Goal: Transaction & Acquisition: Purchase product/service

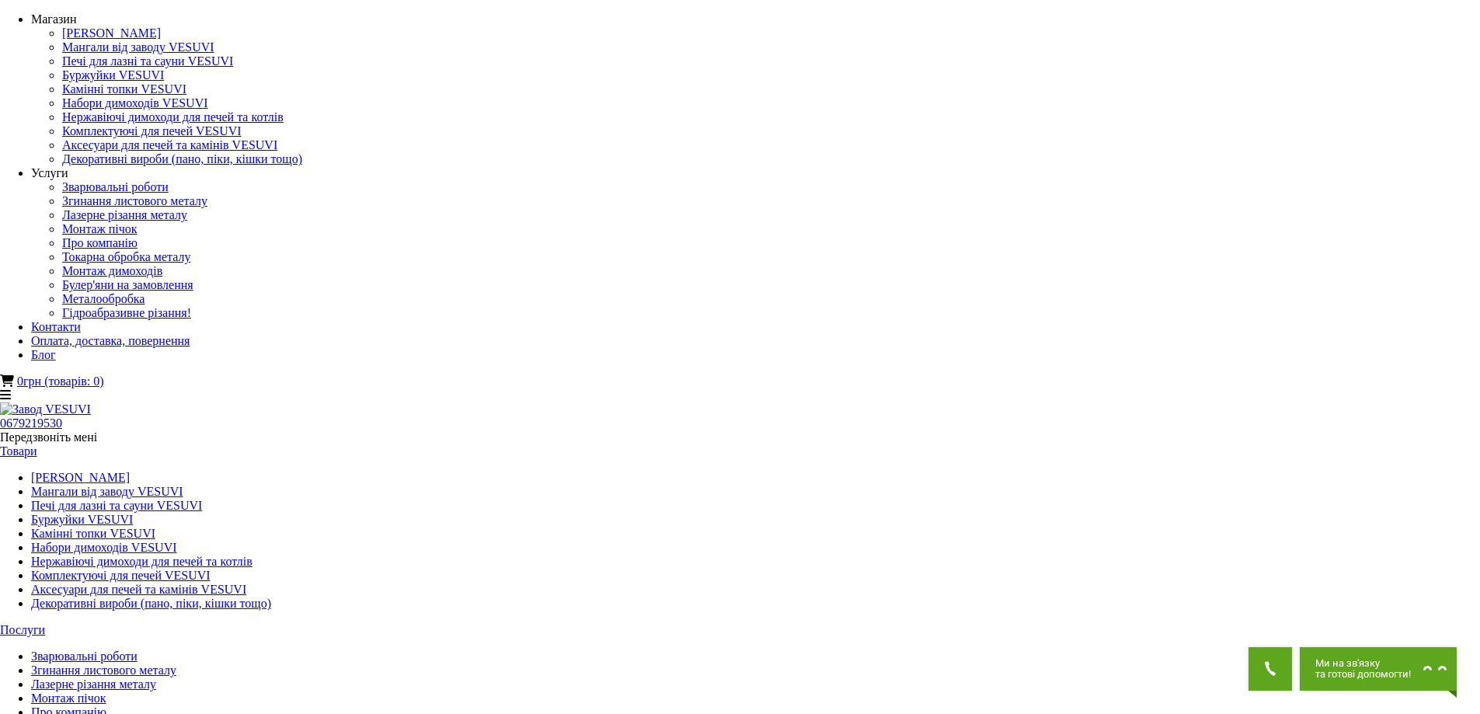
click at [202, 499] on link "Печі для лазні та сауни VESUVI" at bounding box center [116, 505] width 171 height 13
drag, startPoint x: 0, startPoint y: 0, endPoint x: 340, endPoint y: 163, distance: 376.7
type input "*****"
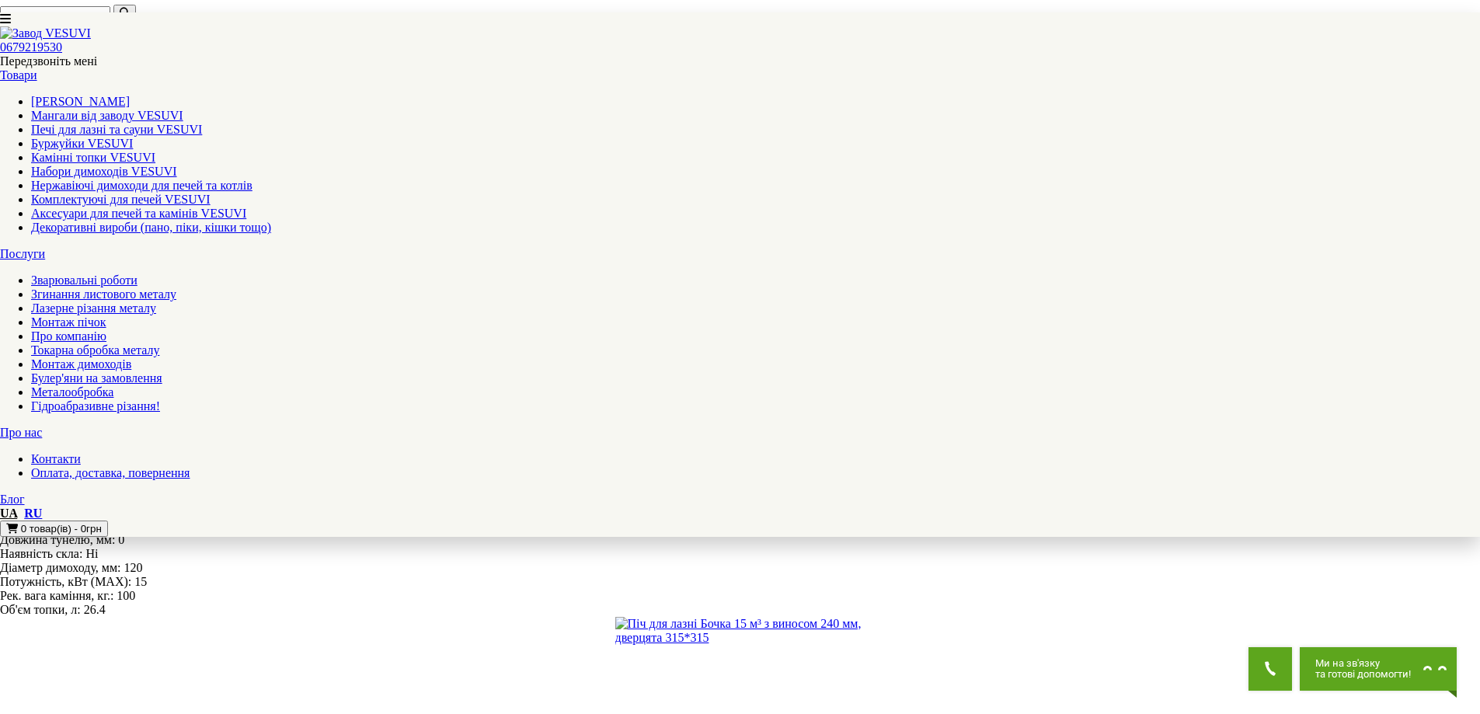
scroll to position [1476, 0]
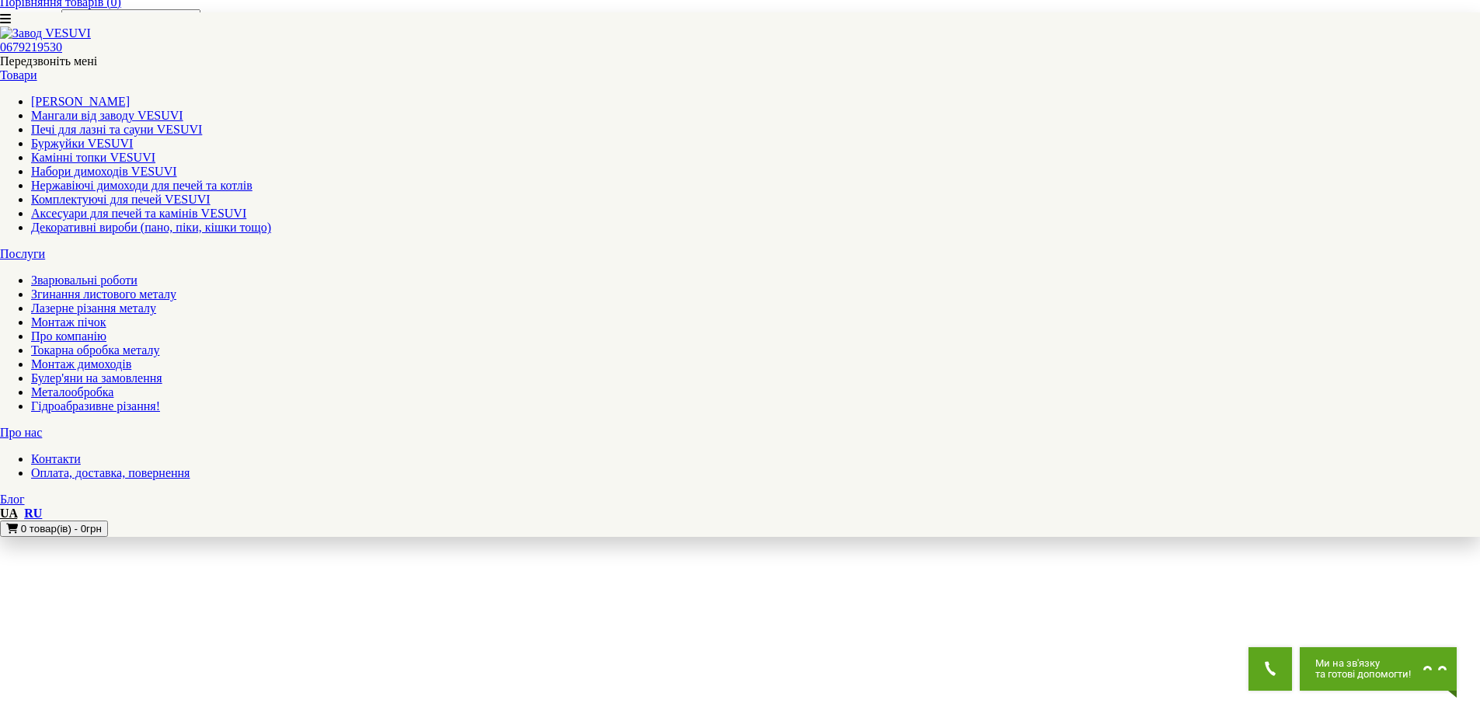
click at [183, 109] on link "Мангали від заводу VESUVI" at bounding box center [107, 115] width 152 height 13
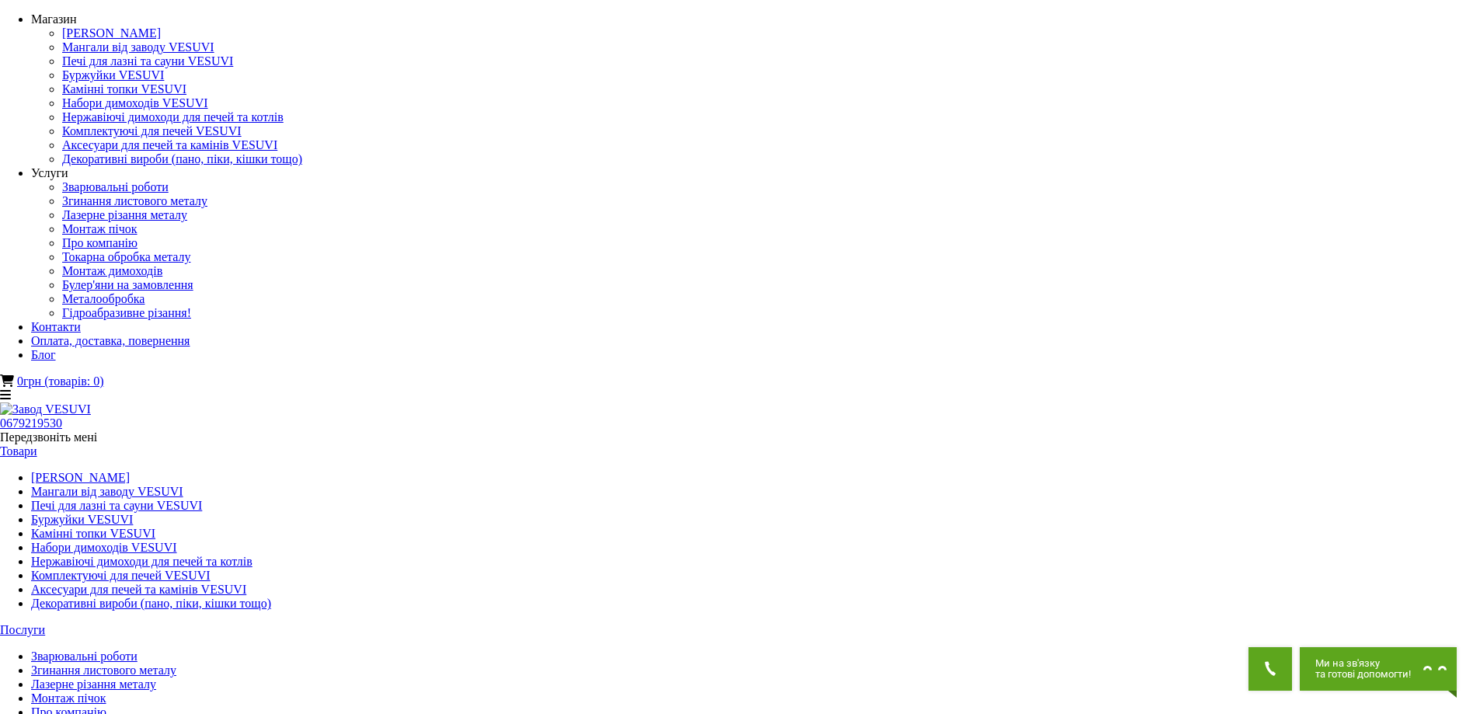
type input "******"
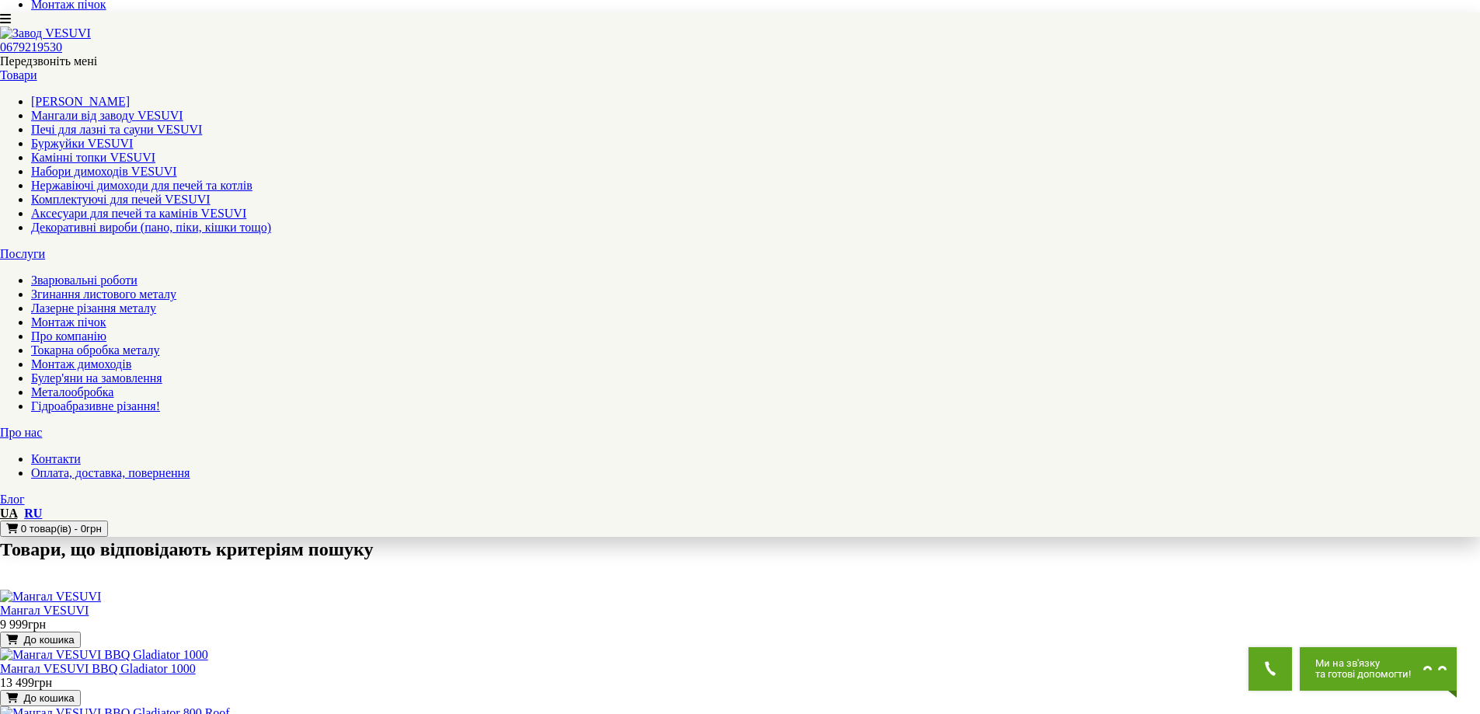
scroll to position [699, 0]
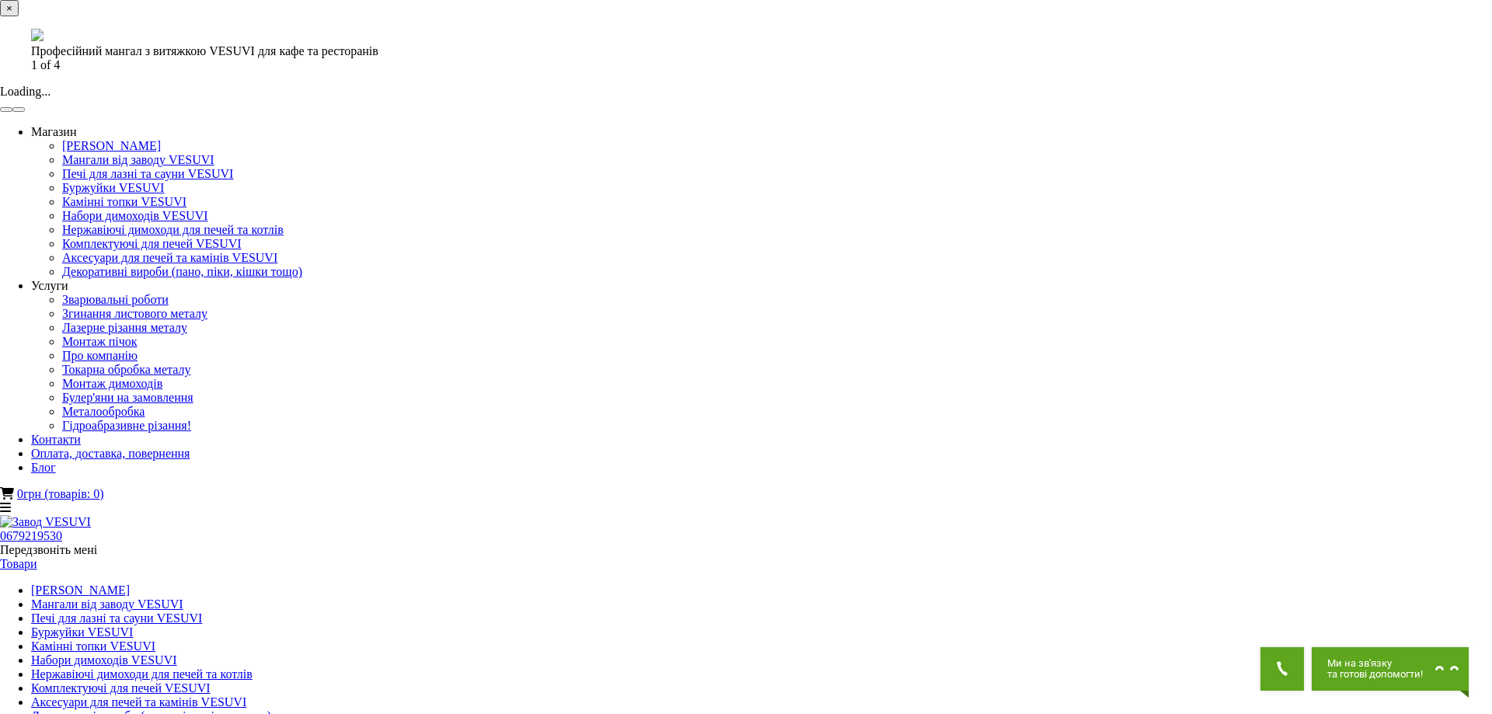
drag, startPoint x: 800, startPoint y: 312, endPoint x: 1155, endPoint y: 325, distance: 354.6
click at [1155, 113] on div "× Професійний мангал з витяжкою VESUVI для кафе та ресторанів 1 of 4 Loading..." at bounding box center [740, 56] width 1480 height 113
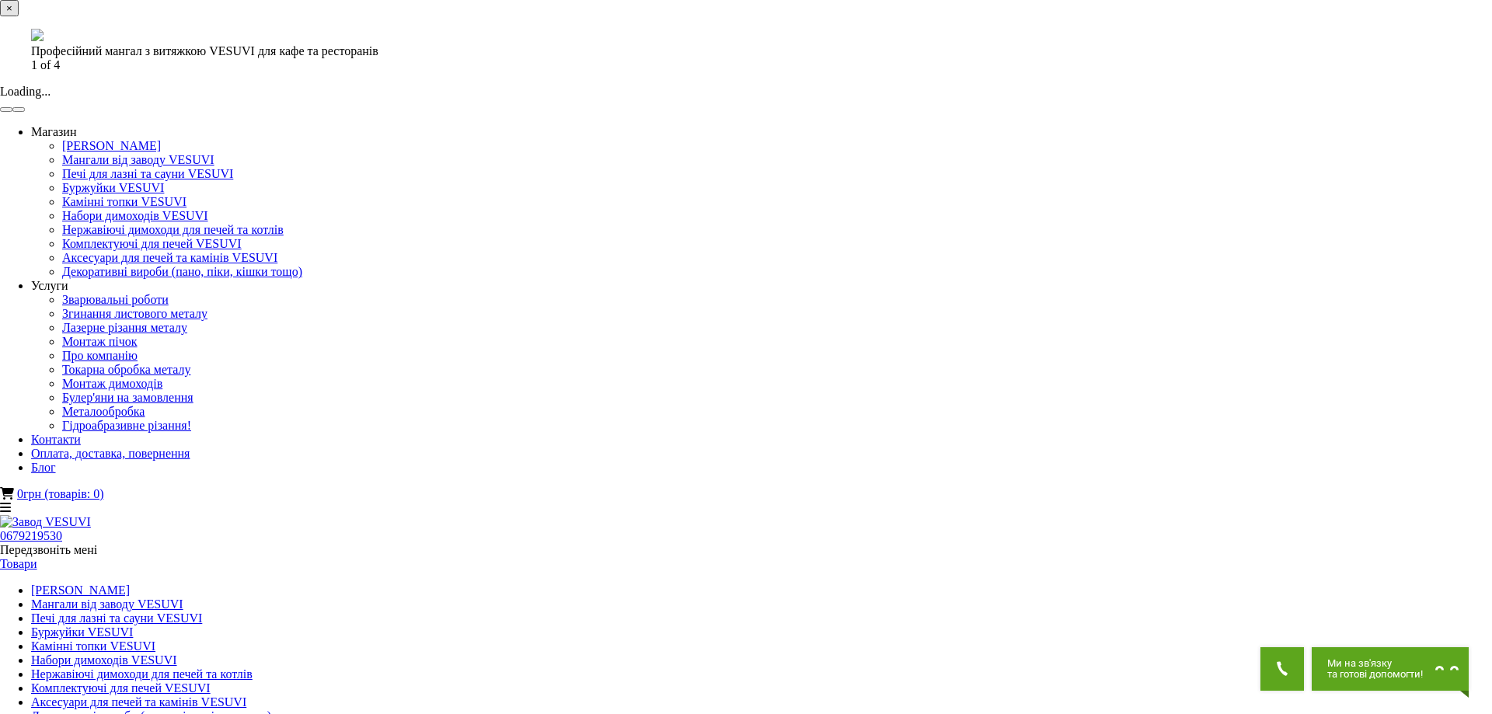
click at [25, 112] on button "button" at bounding box center [18, 109] width 12 height 5
click at [19, 16] on button "×" at bounding box center [9, 8] width 19 height 16
